Goal: Transaction & Acquisition: Purchase product/service

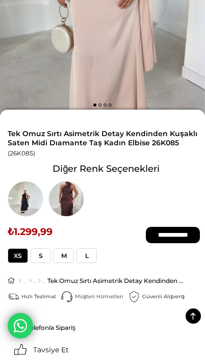
scroll to position [157, 0]
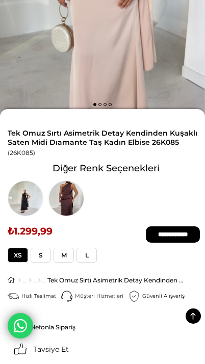
click at [60, 203] on img at bounding box center [66, 199] width 36 height 36
click at [26, 205] on img at bounding box center [26, 199] width 36 height 36
click at [22, 200] on img at bounding box center [26, 199] width 36 height 36
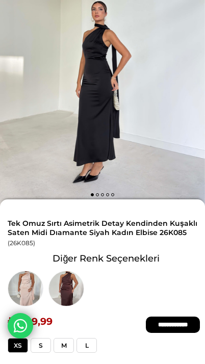
scroll to position [66, 0]
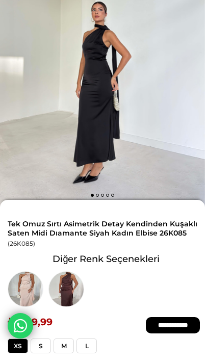
click at [68, 291] on img at bounding box center [66, 290] width 36 height 36
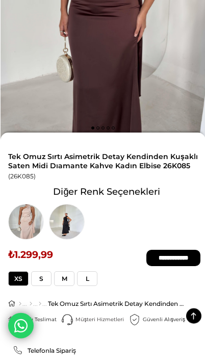
scroll to position [134, 0]
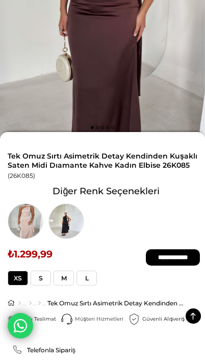
click at [18, 224] on img at bounding box center [26, 222] width 36 height 36
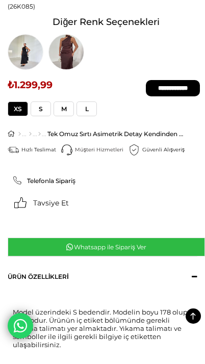
scroll to position [314, 0]
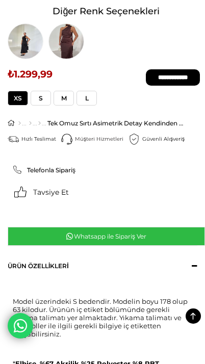
click at [88, 101] on span "L" at bounding box center [87, 98] width 20 height 15
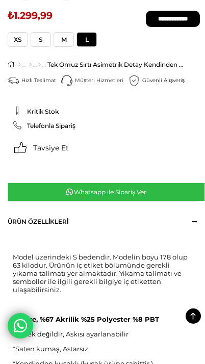
scroll to position [380, 0]
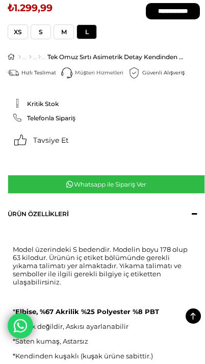
click at [176, 191] on link "Whatsapp ile Sipariş Ver" at bounding box center [107, 184] width 198 height 19
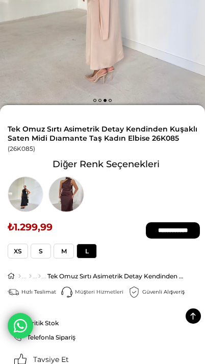
scroll to position [0, 0]
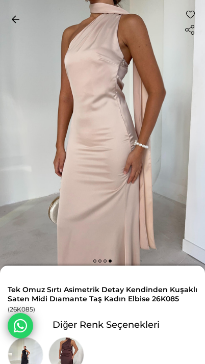
click at [21, 17] on link "< < Önceki Sayfaya Dön" at bounding box center [15, 18] width 20 height 17
